Goal: Find specific page/section: Find specific page/section

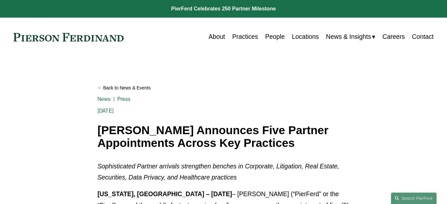
click at [304, 37] on link "Locations" at bounding box center [305, 37] width 27 height 13
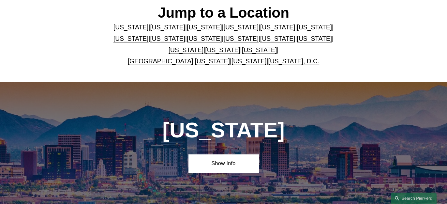
click at [260, 41] on link "New York" at bounding box center [277, 38] width 35 height 7
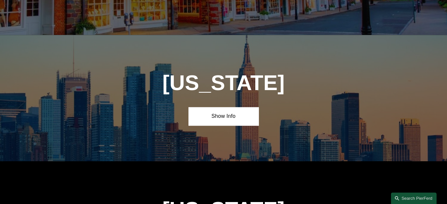
scroll to position [1548, 0]
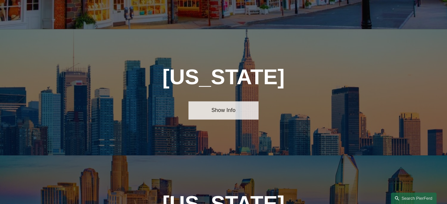
click at [230, 101] on link "Show Info" at bounding box center [223, 110] width 70 height 18
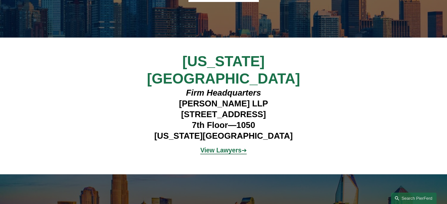
scroll to position [1667, 0]
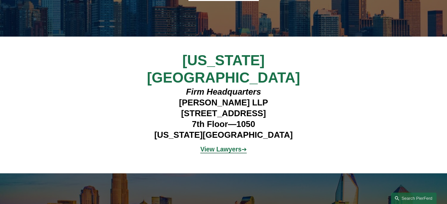
click at [226, 146] on strong "View Lawyers" at bounding box center [220, 149] width 41 height 7
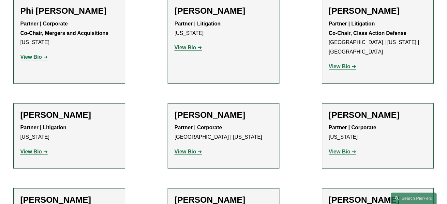
scroll to position [1734, 0]
